Goal: Find specific page/section: Find specific page/section

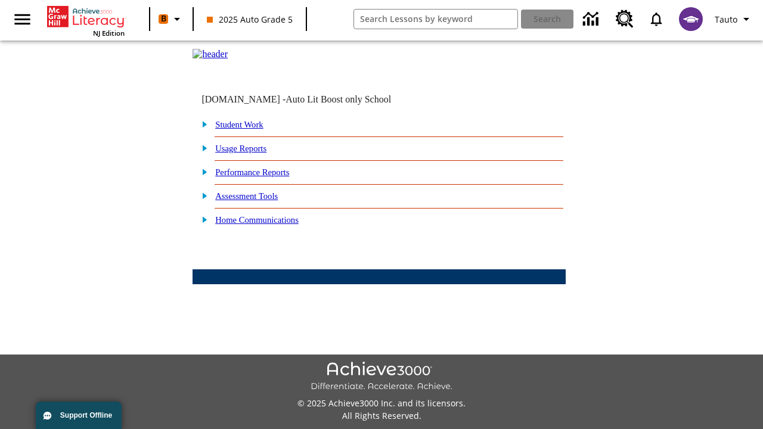
click at [248, 129] on link "Student Work" at bounding box center [239, 125] width 48 height 10
select select "/options/reports/?report_id=24&atype=14&section=2"
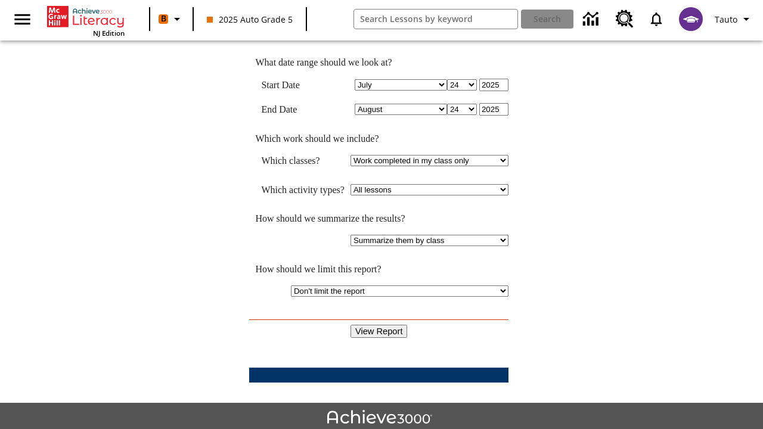
scroll to position [311, 0]
